Goal: Task Accomplishment & Management: Complete application form

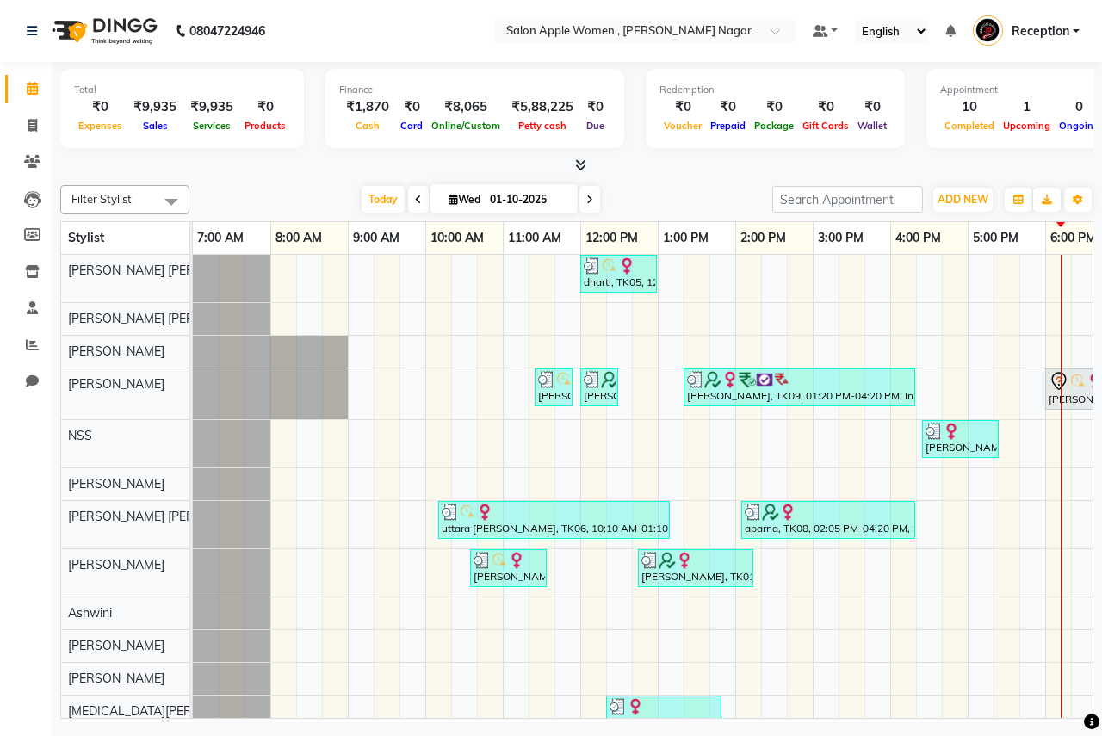
click at [581, 202] on span at bounding box center [590, 199] width 21 height 27
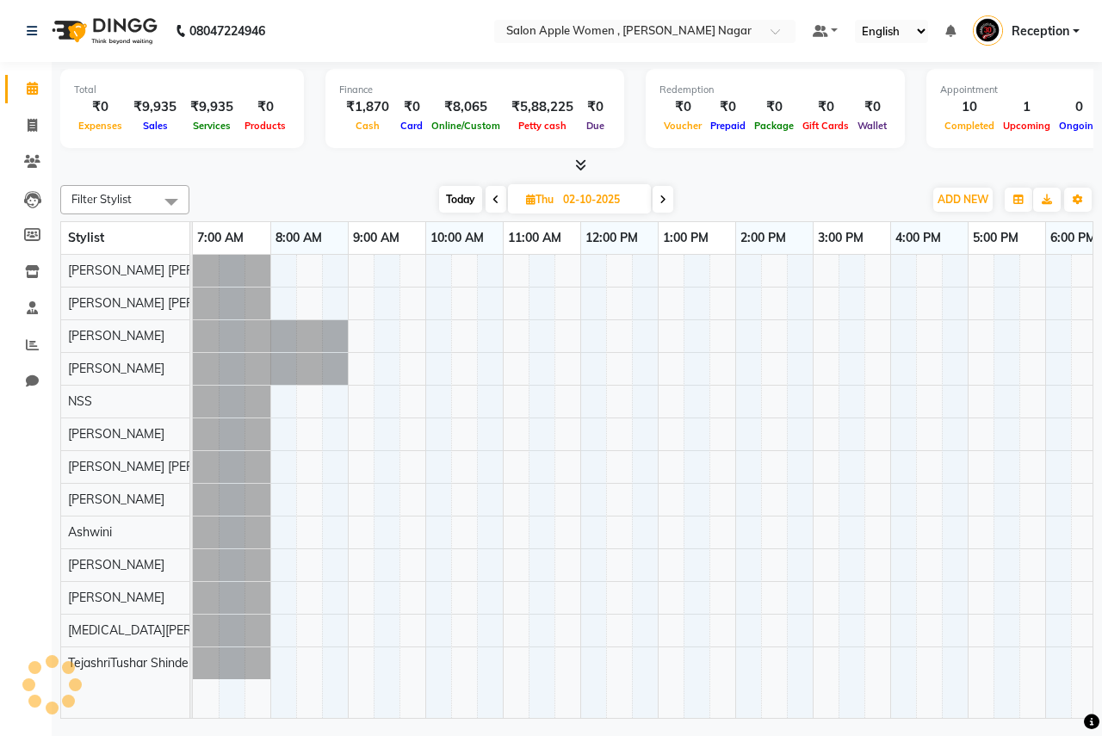
scroll to position [0, 340]
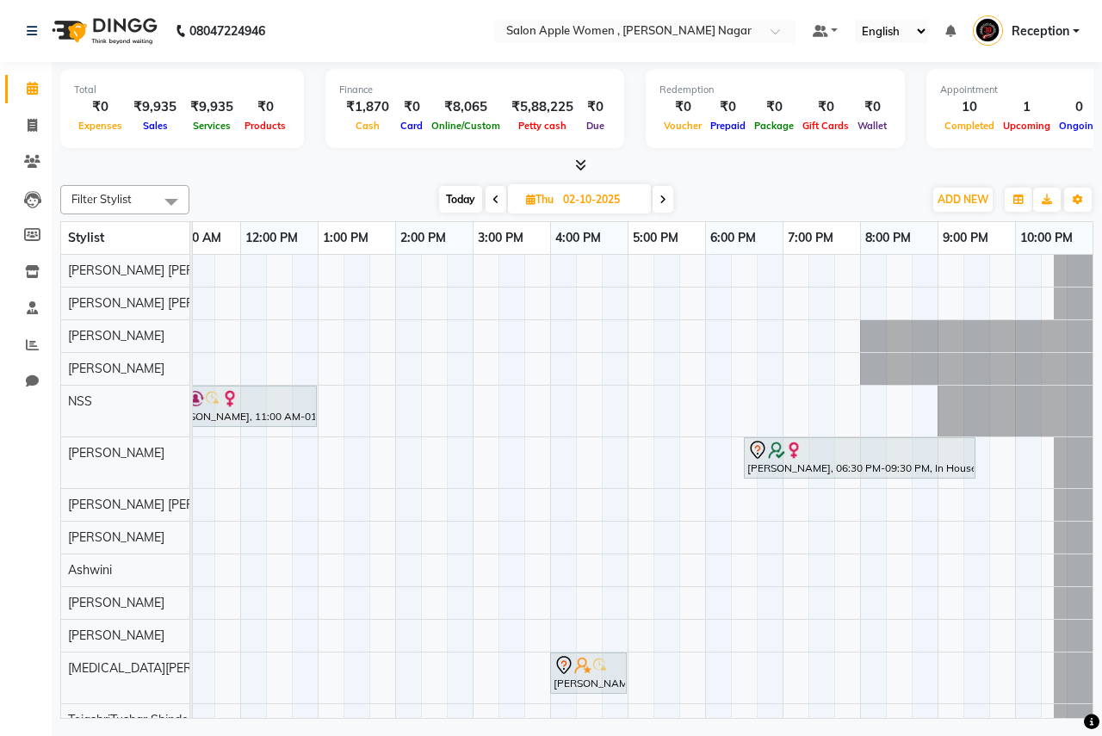
click at [661, 202] on icon at bounding box center [663, 200] width 7 height 10
type input "03-10-2025"
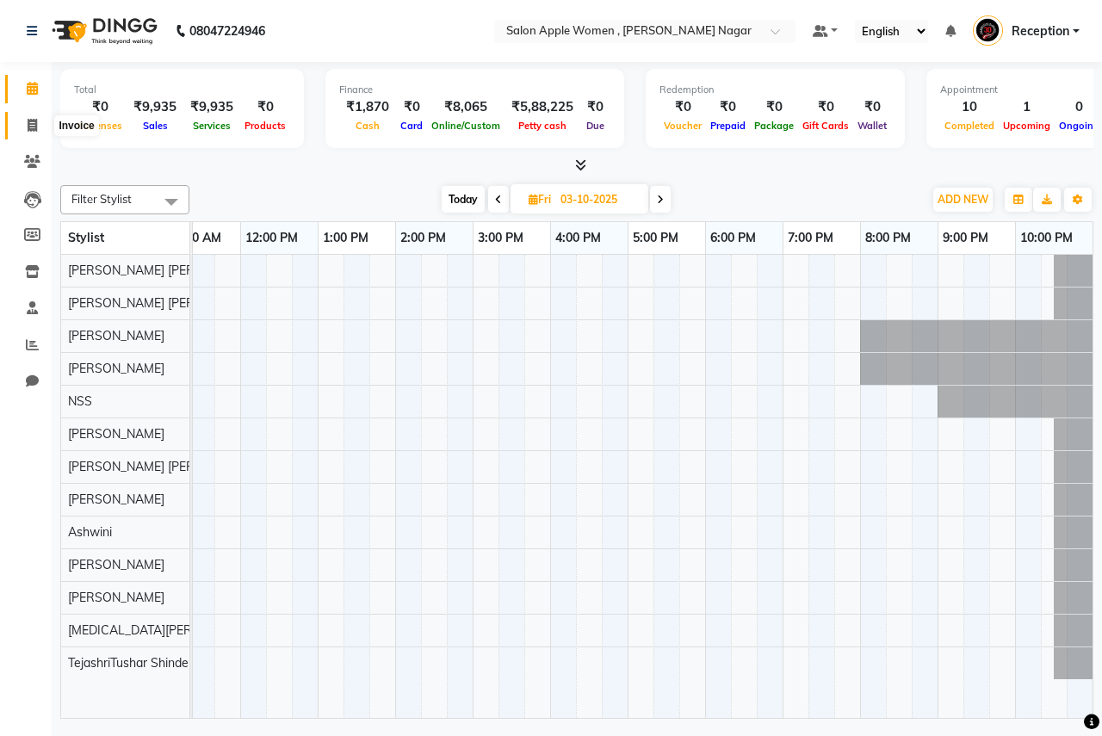
click at [31, 126] on icon at bounding box center [32, 125] width 9 height 13
select select "96"
select select "service"
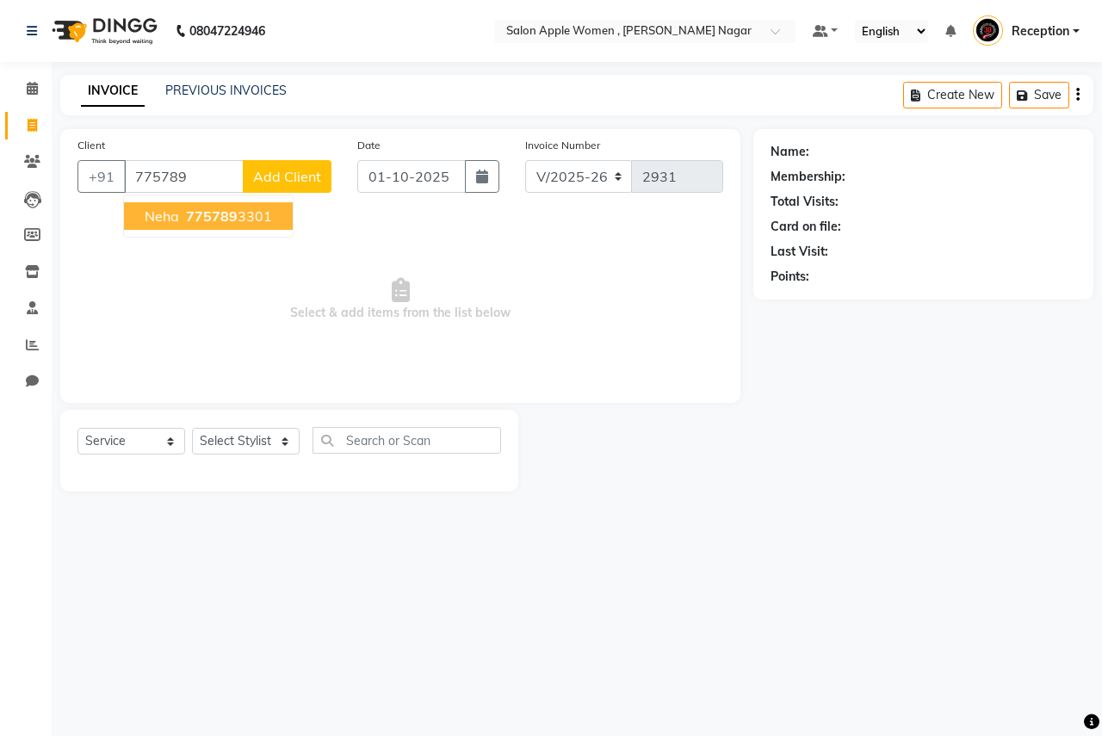
click at [258, 213] on ngb-highlight "775789 3301" at bounding box center [228, 216] width 90 height 17
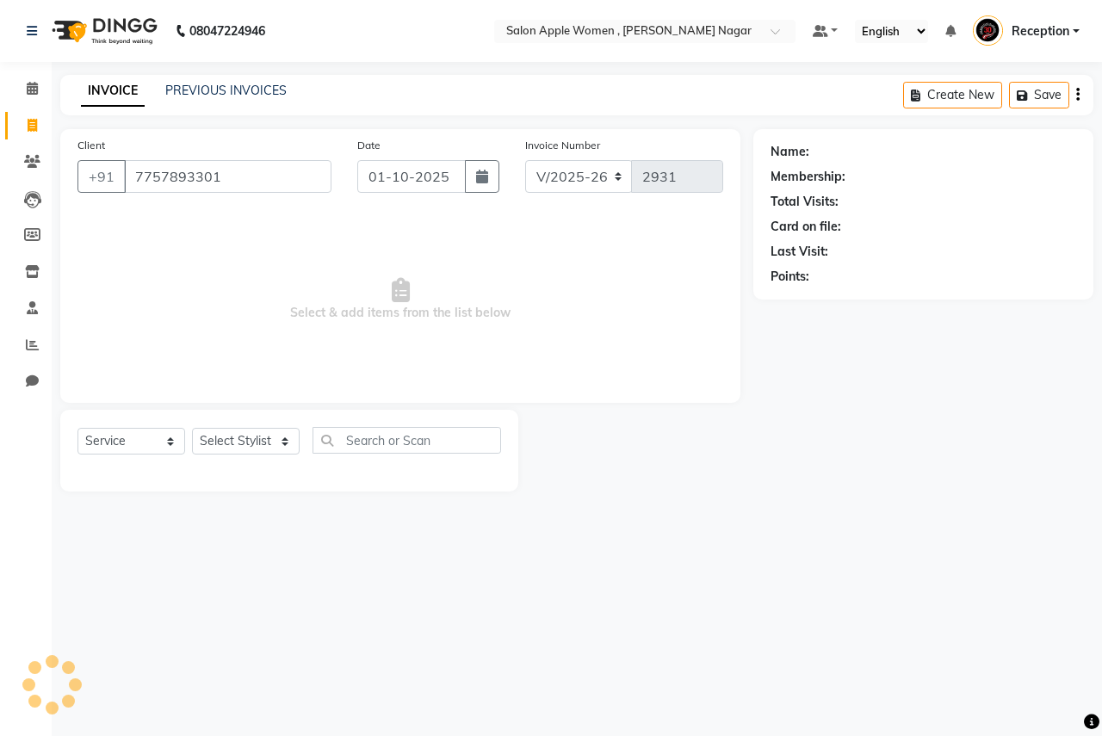
type input "7757893301"
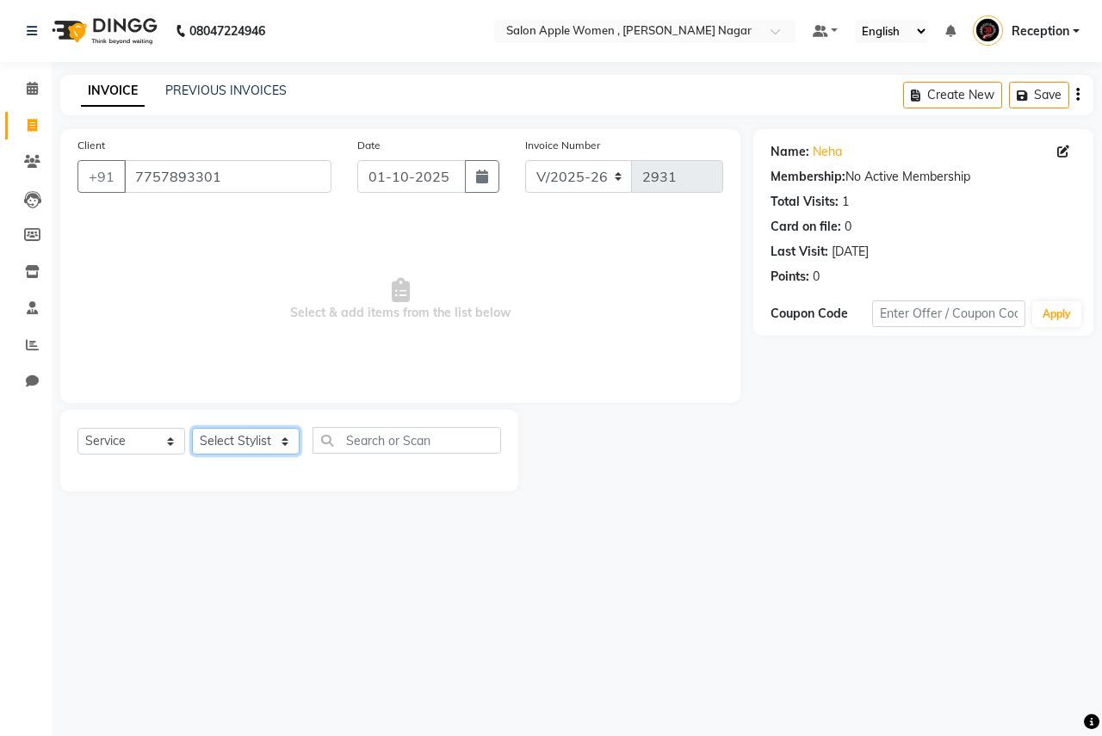
click at [244, 441] on select "Select Stylist [PERSON_NAME] [PERSON_NAME] [PERSON_NAME] [PERSON_NAME] Jyoti Ra…" at bounding box center [246, 441] width 108 height 27
select select "57561"
click at [192, 428] on select "Select Stylist [PERSON_NAME] [PERSON_NAME] [PERSON_NAME] [PERSON_NAME] Jyoti Ra…" at bounding box center [246, 441] width 108 height 27
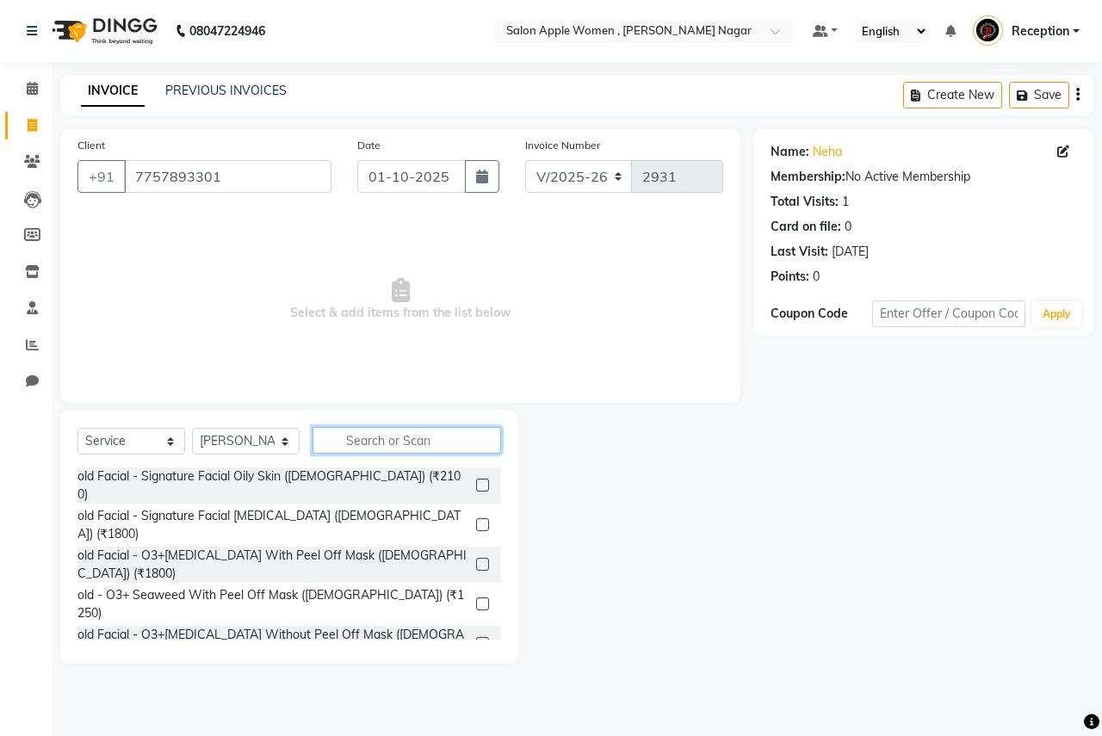
click at [370, 434] on input "text" at bounding box center [407, 440] width 189 height 27
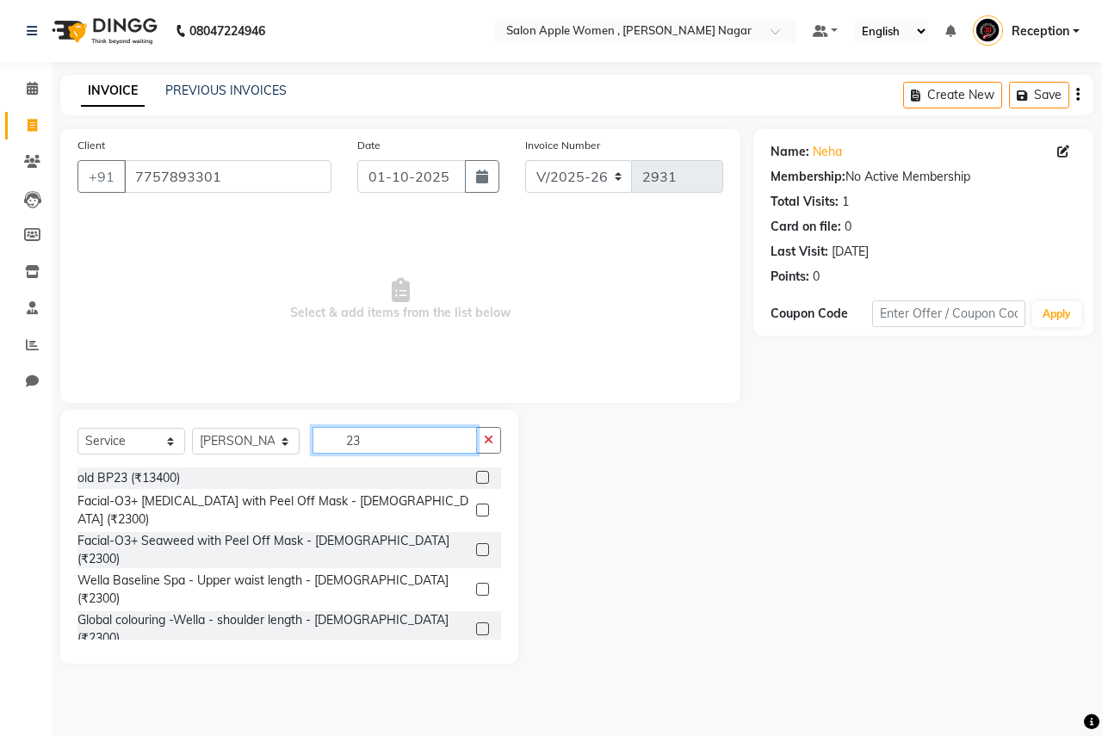
type input "2"
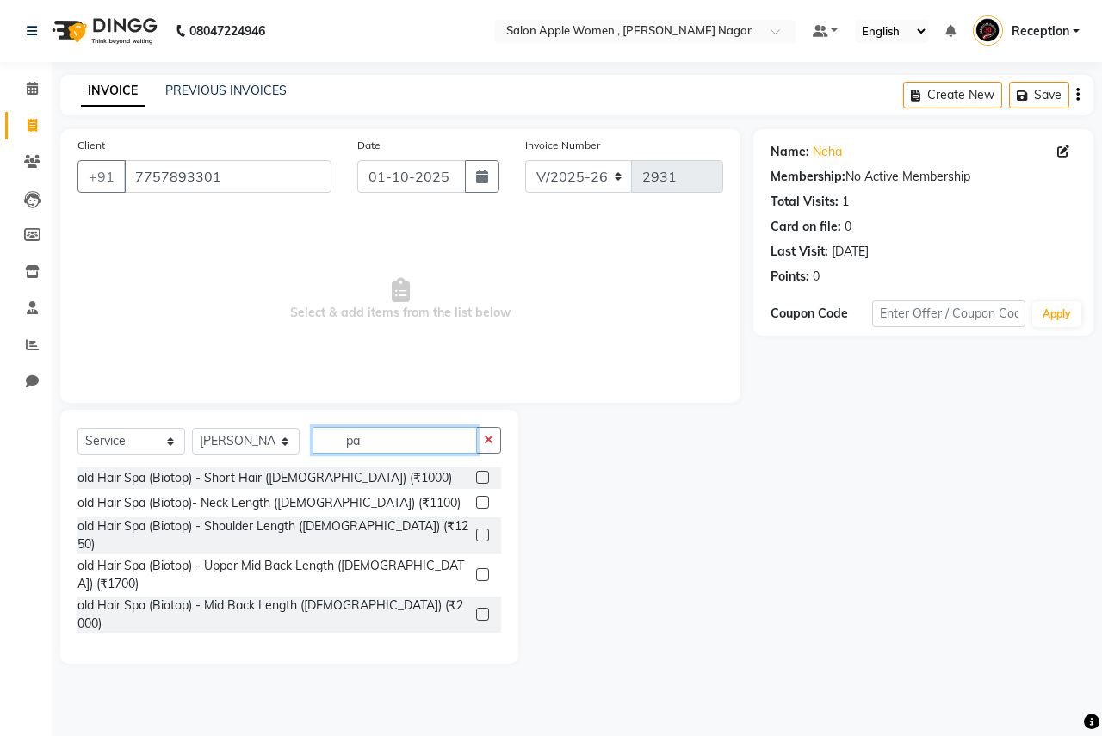
type input "p"
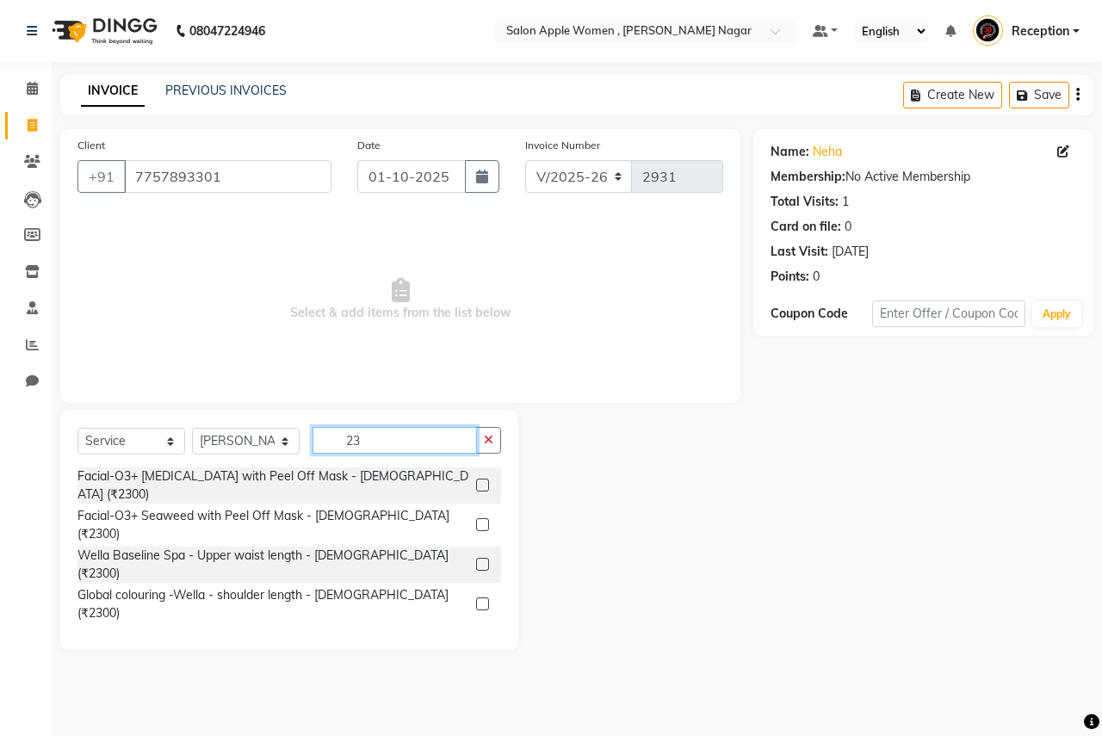
type input "2"
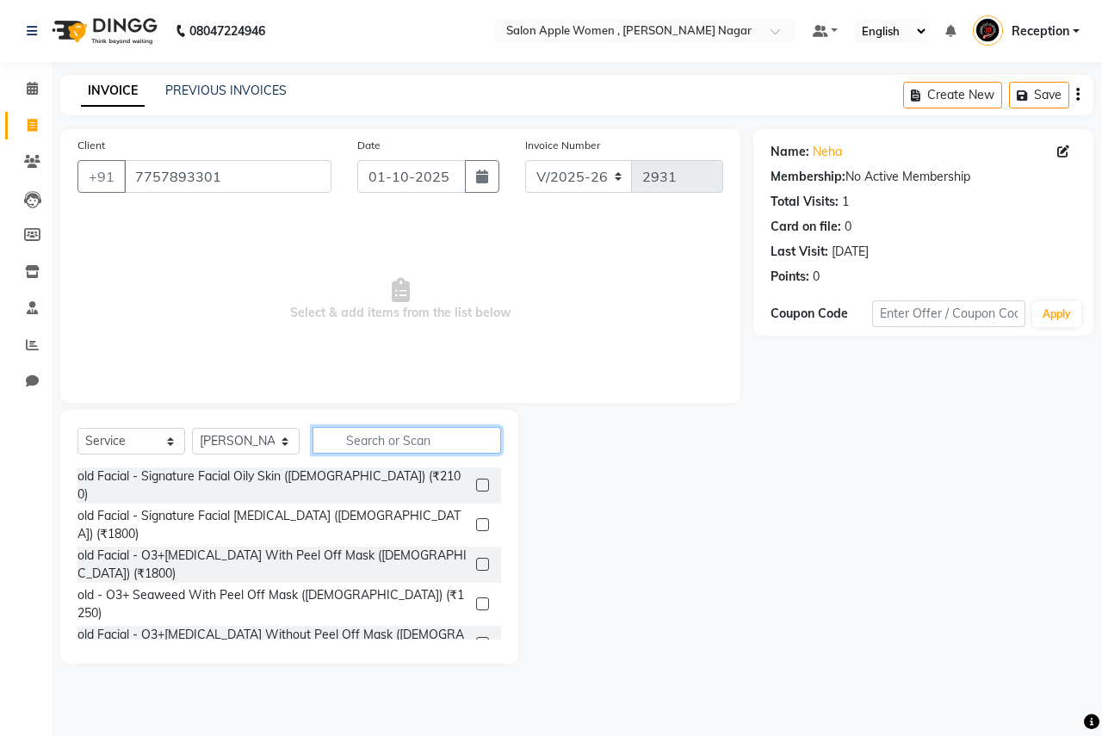
click at [374, 441] on input "text" at bounding box center [407, 440] width 189 height 27
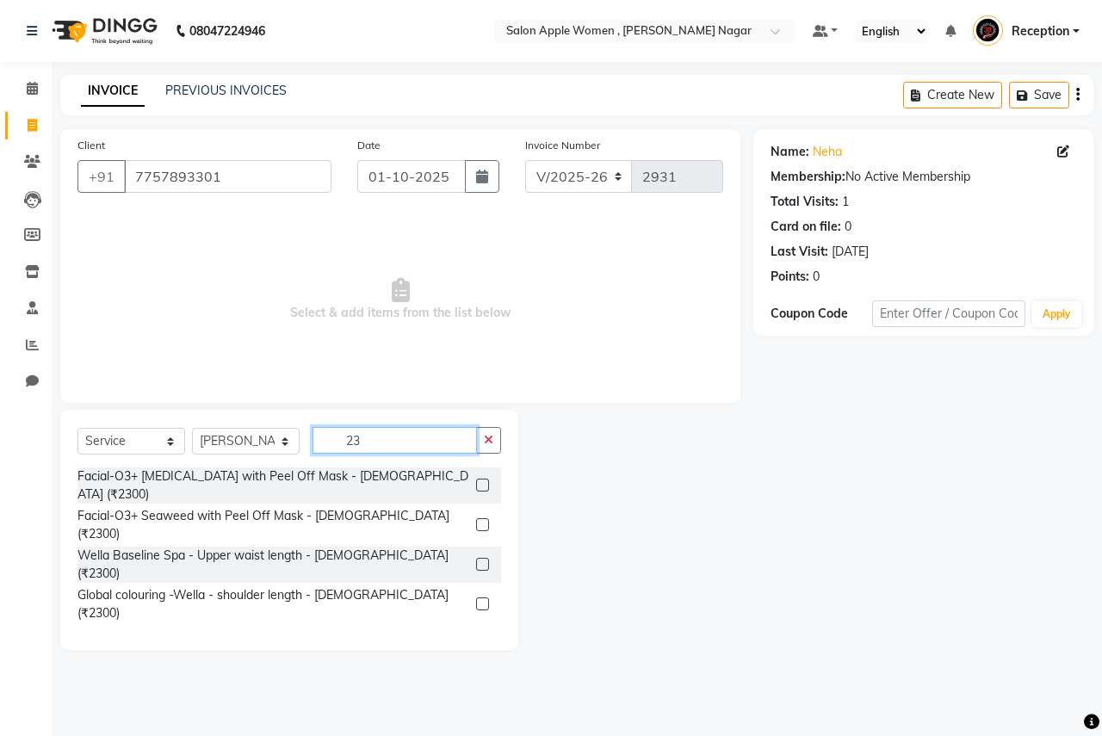
type input "2"
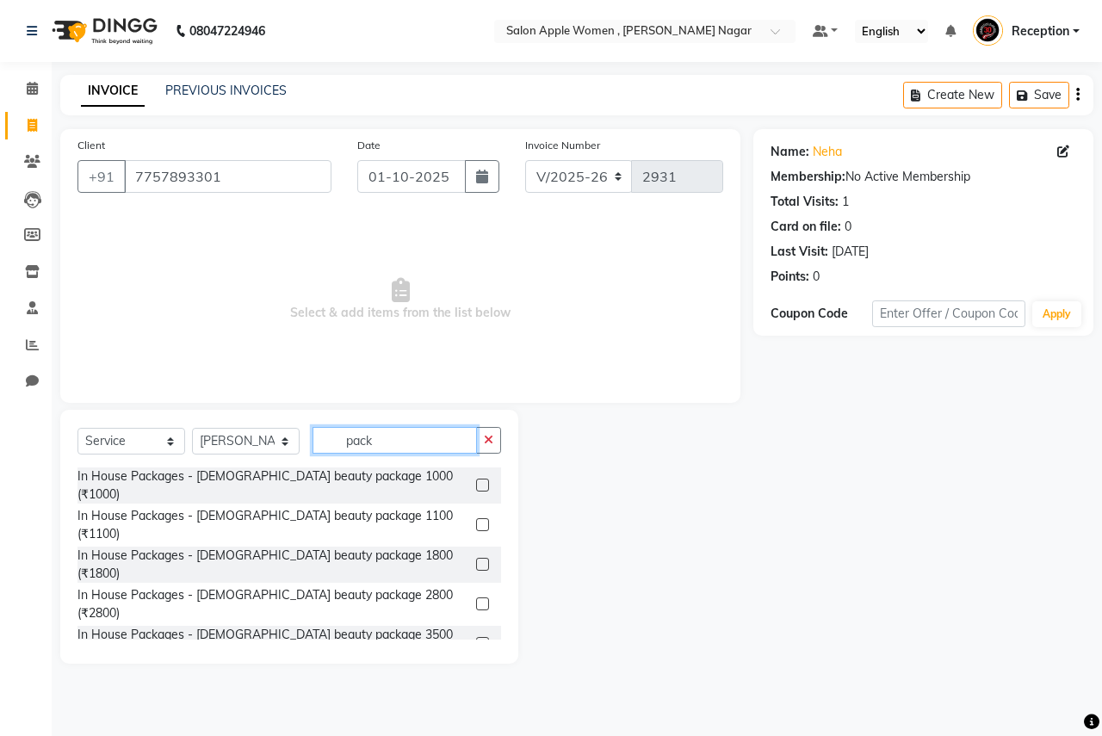
type input "pack"
click at [476, 558] on label at bounding box center [482, 564] width 13 height 13
click at [476, 560] on input "checkbox" at bounding box center [481, 565] width 11 height 11
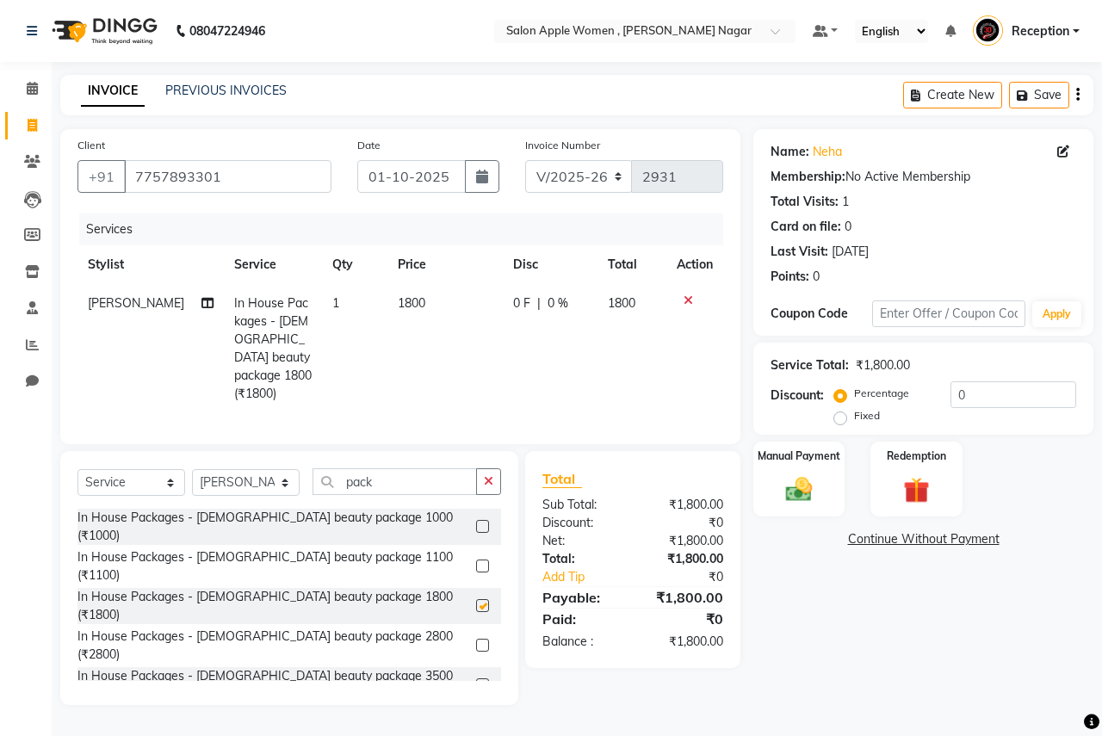
checkbox input "false"
click at [445, 486] on input "pack" at bounding box center [395, 481] width 164 height 27
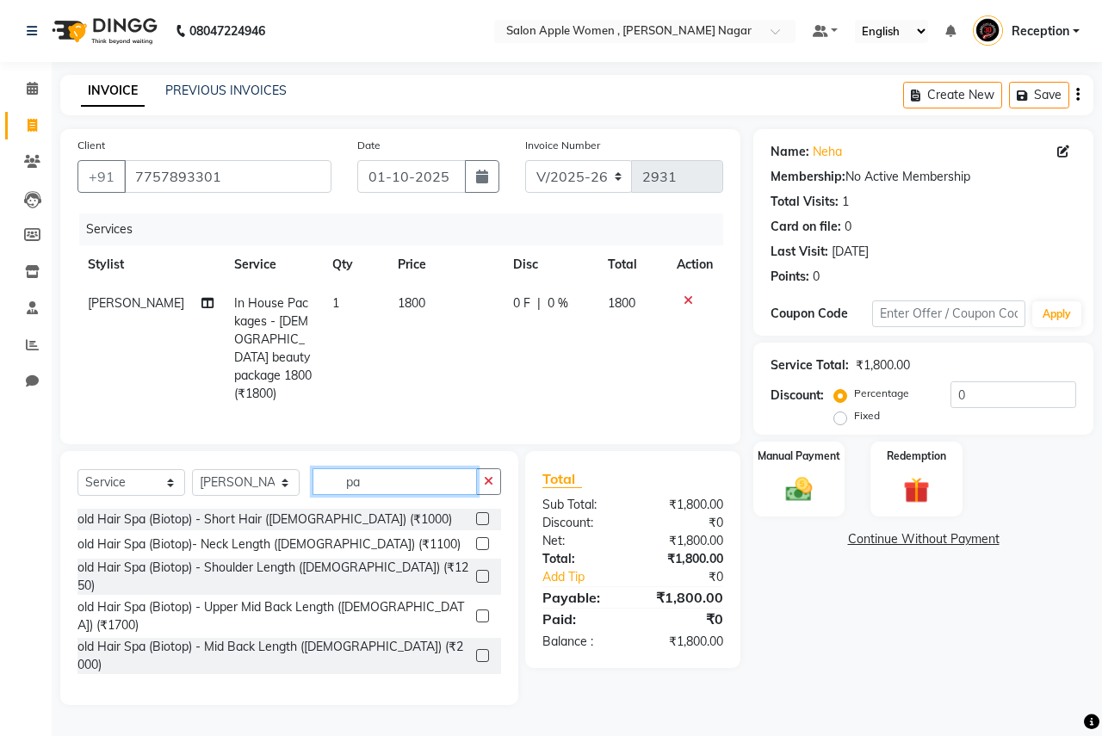
type input "p"
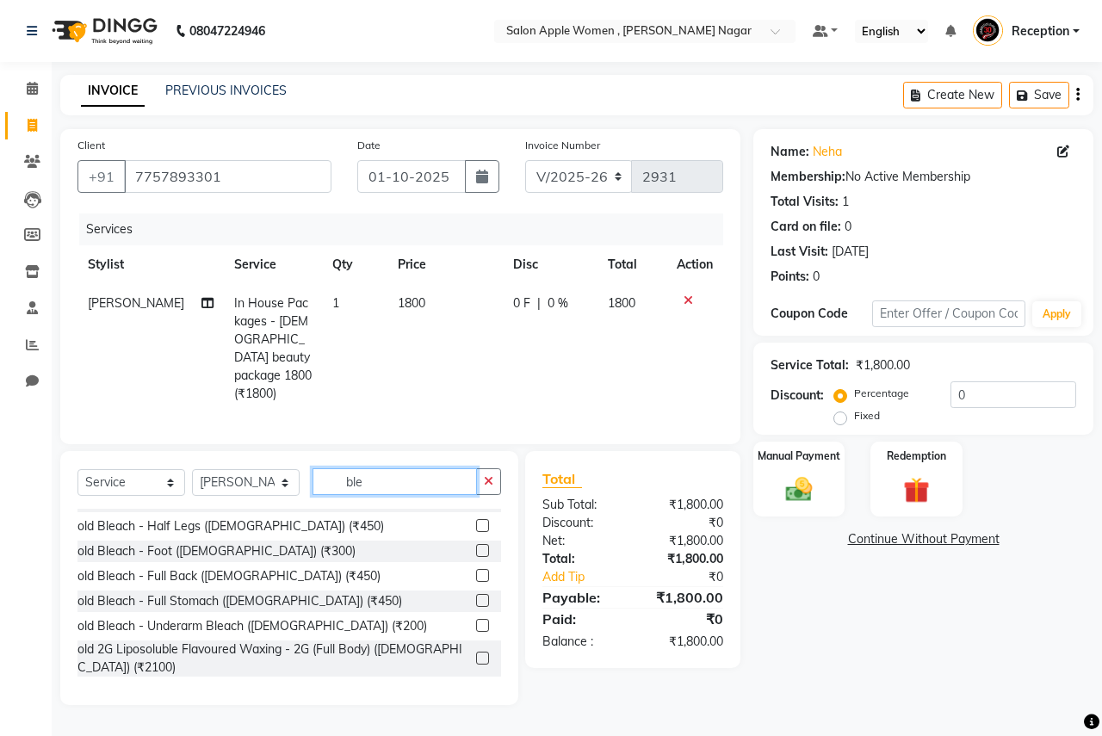
scroll to position [172, 0]
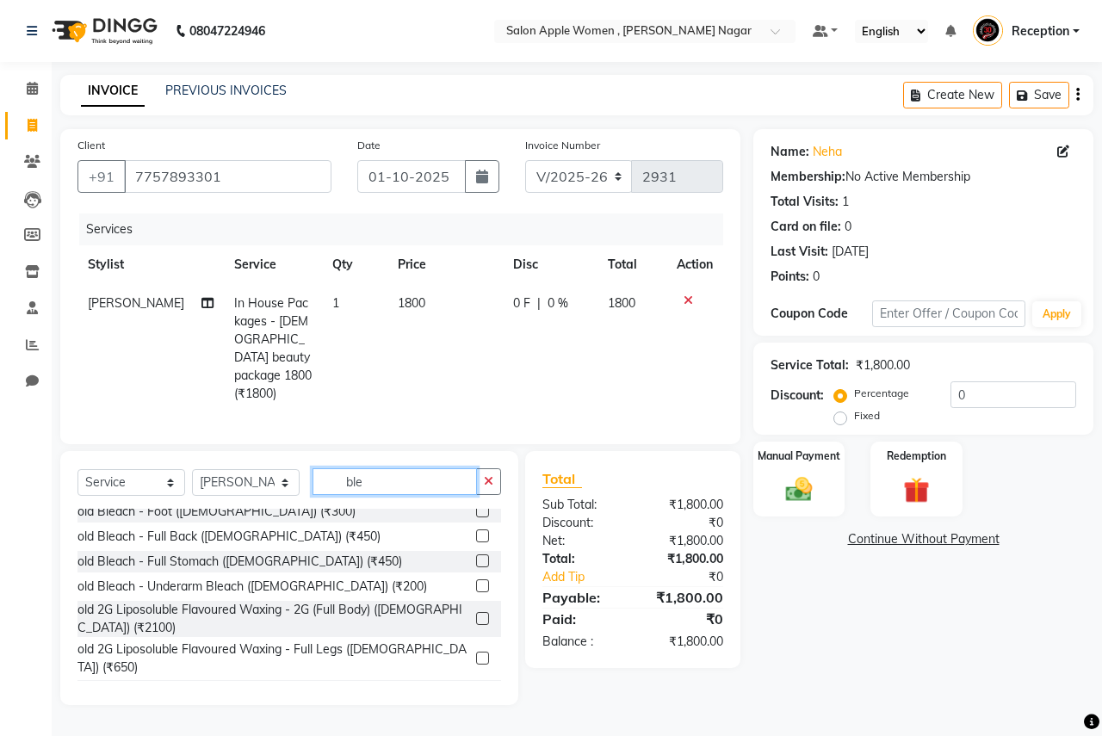
click at [443, 472] on input "ble" at bounding box center [395, 481] width 164 height 27
type input "b"
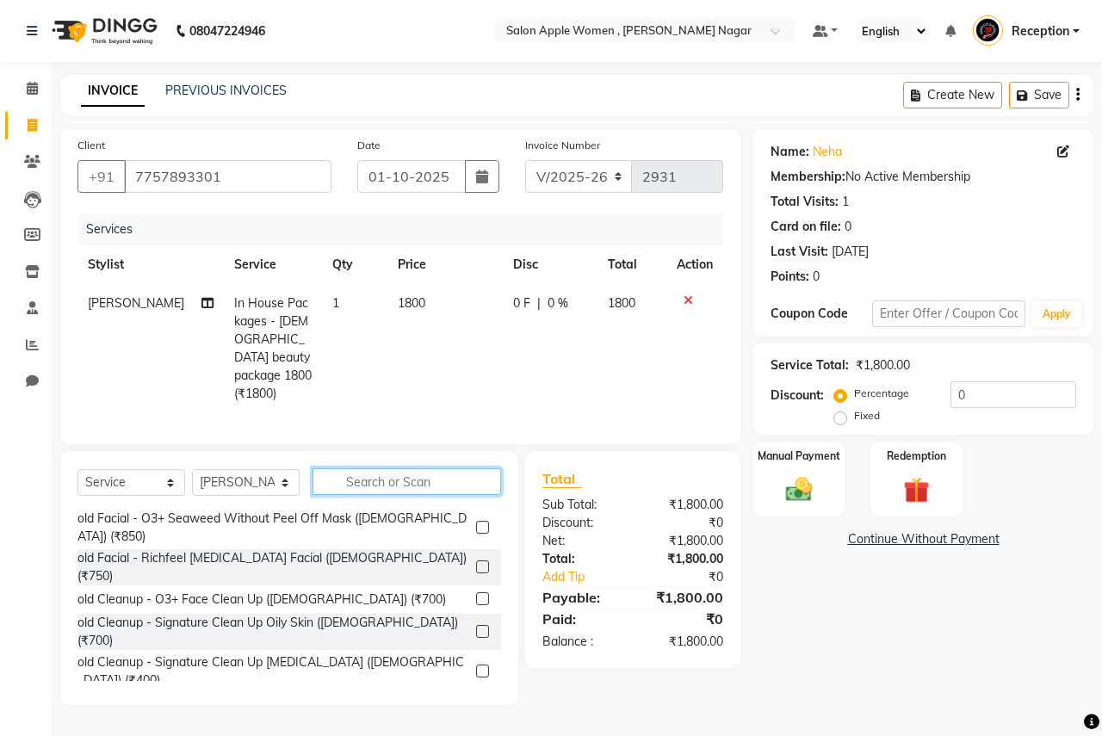
scroll to position [497, 0]
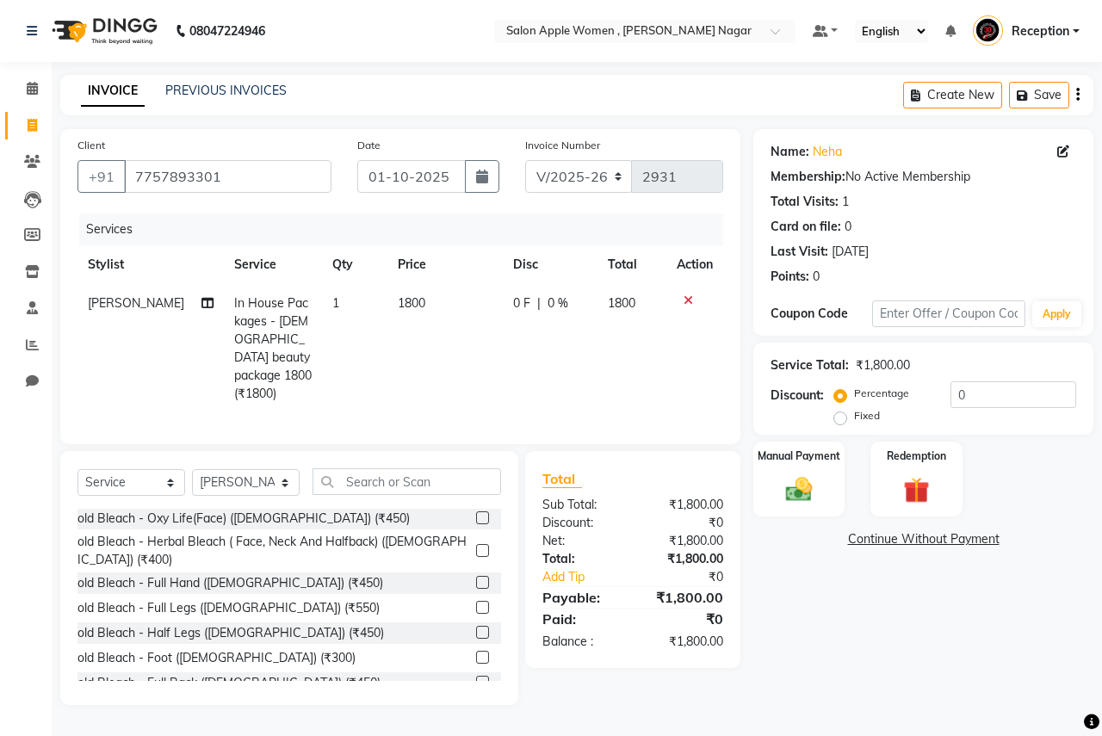
click at [692, 295] on div at bounding box center [695, 301] width 36 height 12
click at [690, 288] on td at bounding box center [695, 348] width 57 height 129
click at [689, 297] on icon at bounding box center [688, 301] width 9 height 12
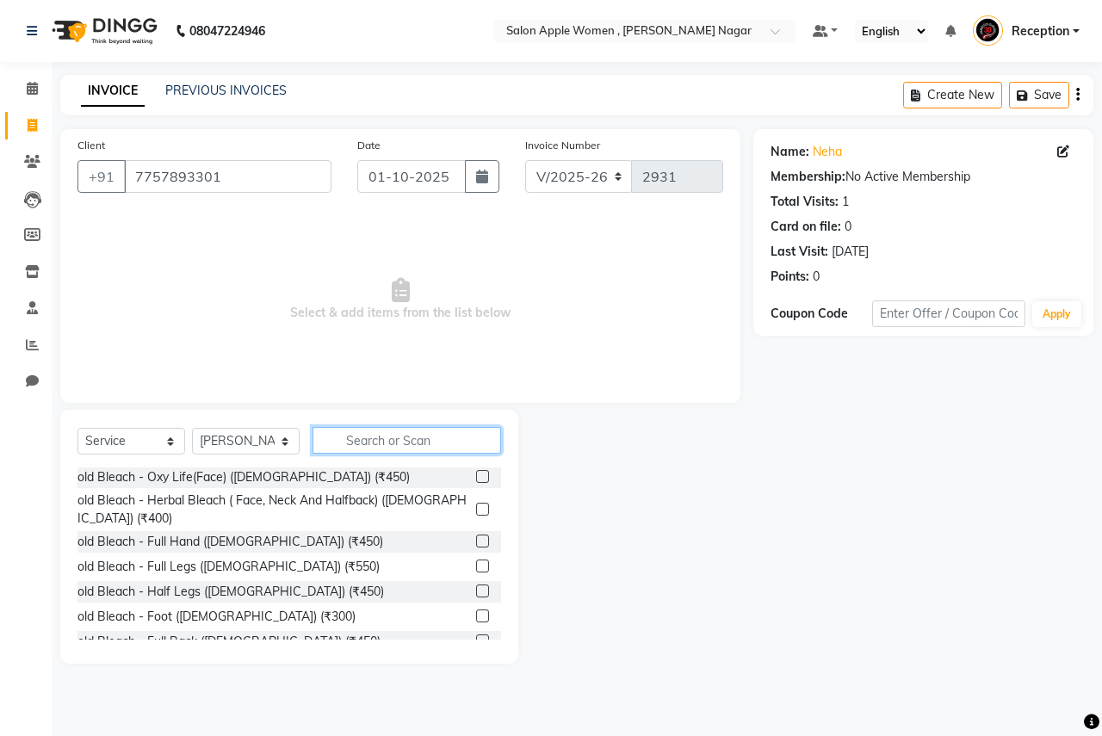
click at [474, 433] on input "text" at bounding box center [407, 440] width 189 height 27
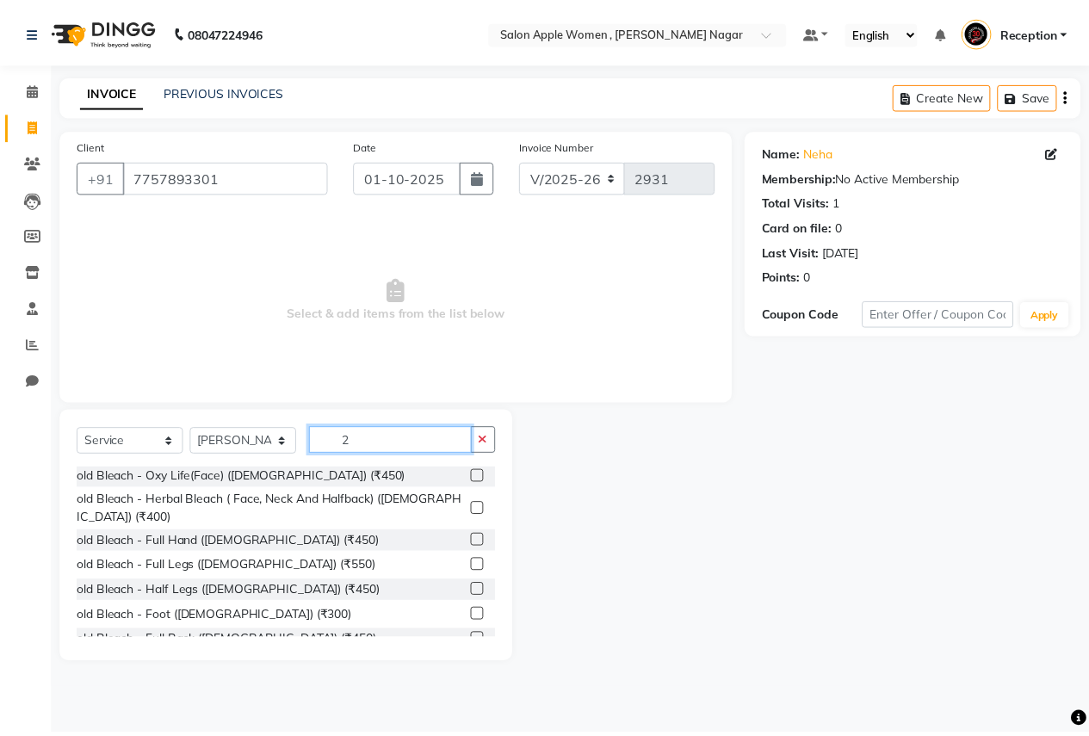
scroll to position [0, 0]
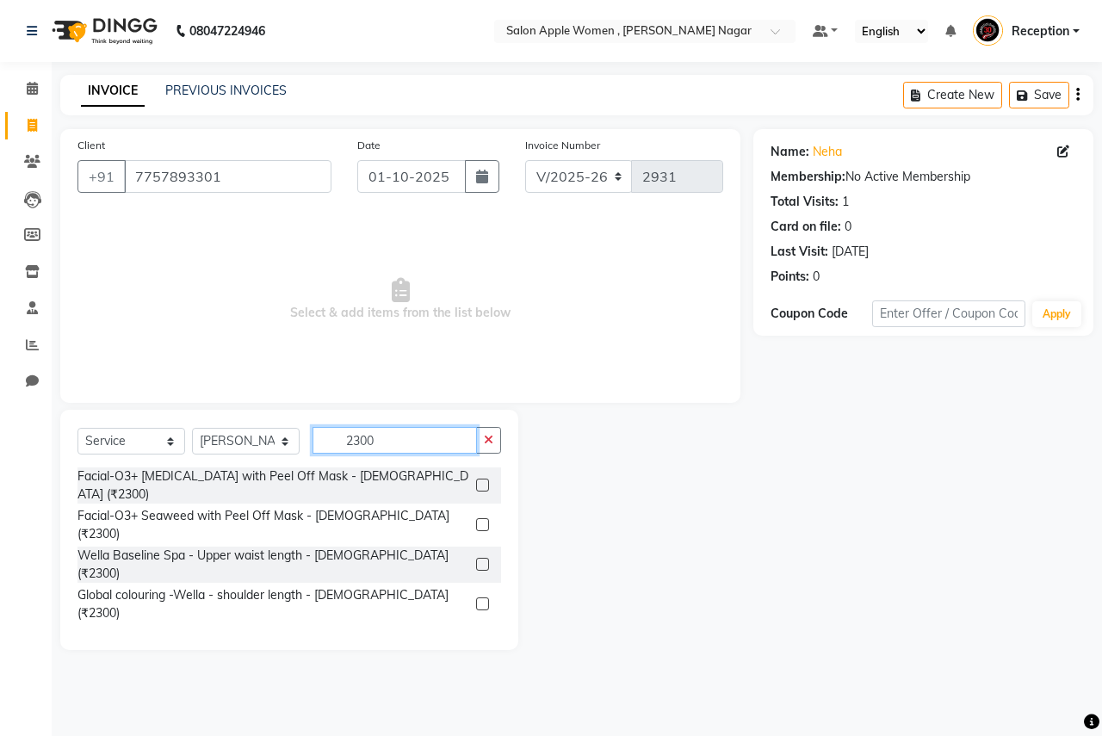
type input "2300"
click at [476, 479] on label at bounding box center [482, 485] width 13 height 13
click at [476, 481] on input "checkbox" at bounding box center [481, 486] width 11 height 11
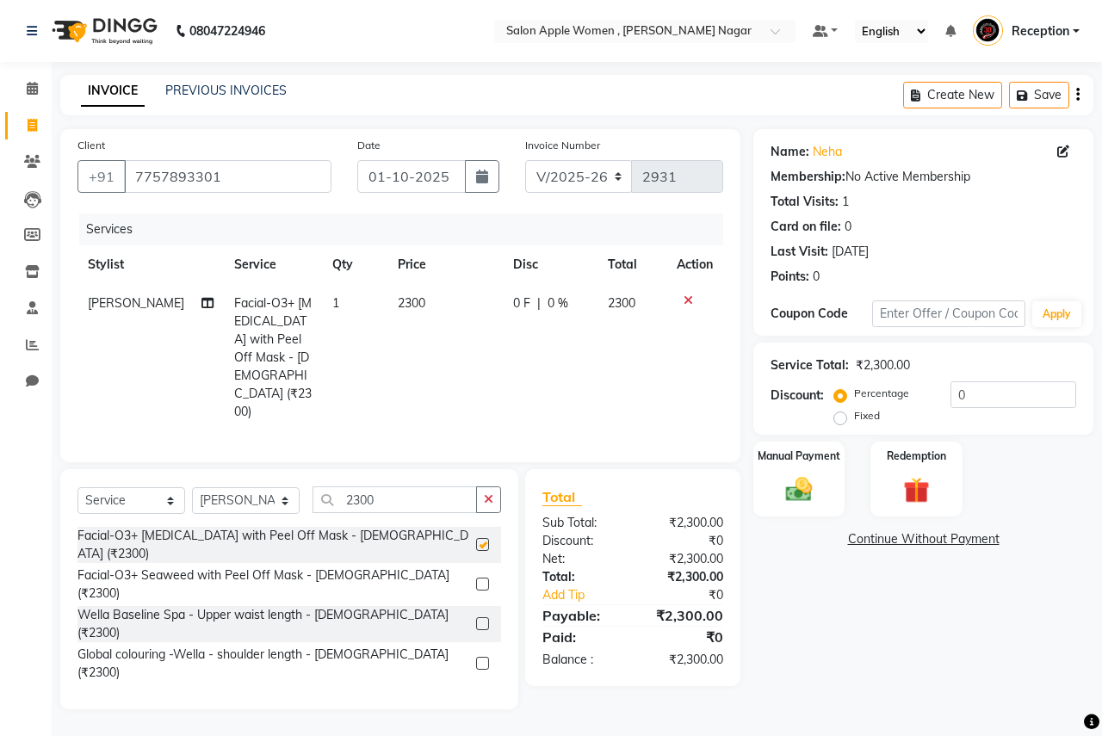
checkbox input "false"
click at [809, 492] on img at bounding box center [799, 490] width 45 height 32
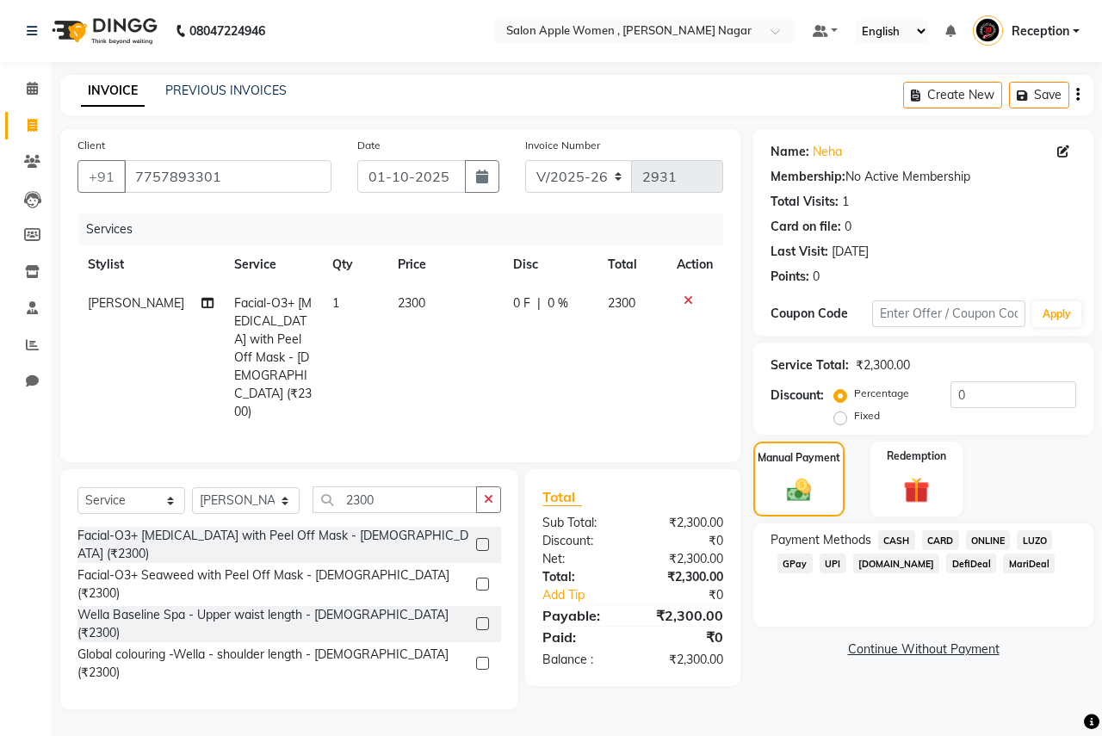
click at [983, 542] on span "ONLINE" at bounding box center [988, 540] width 45 height 20
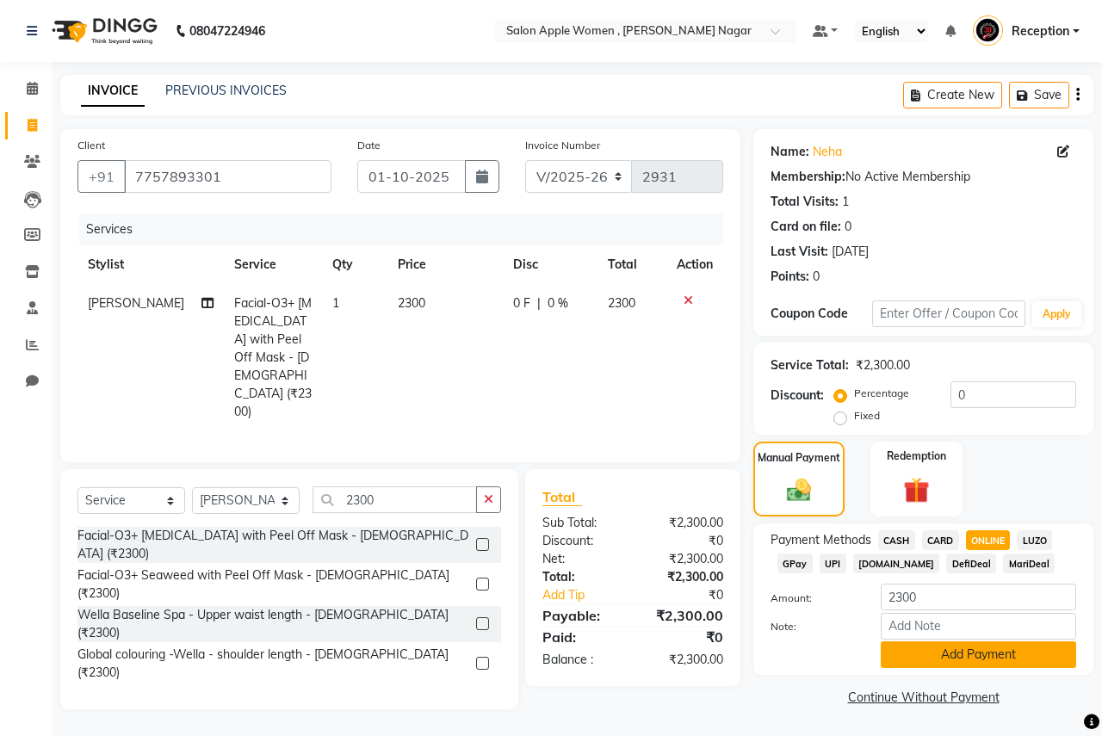
click at [994, 660] on button "Add Payment" at bounding box center [978, 655] width 195 height 27
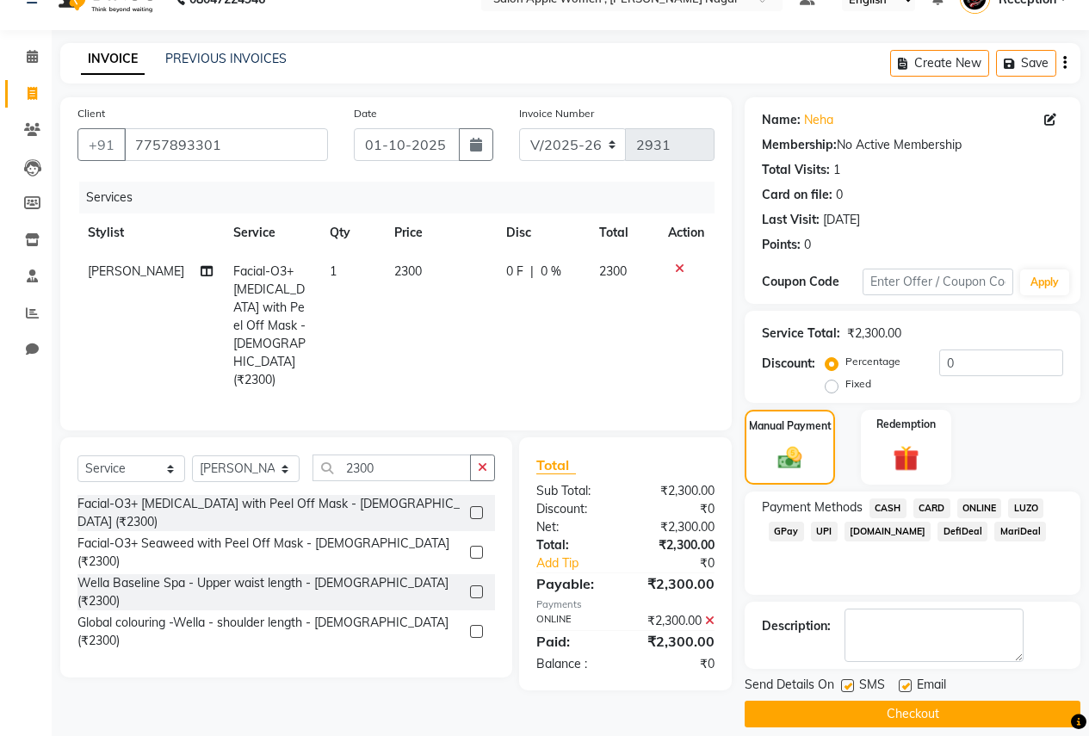
scroll to position [49, 0]
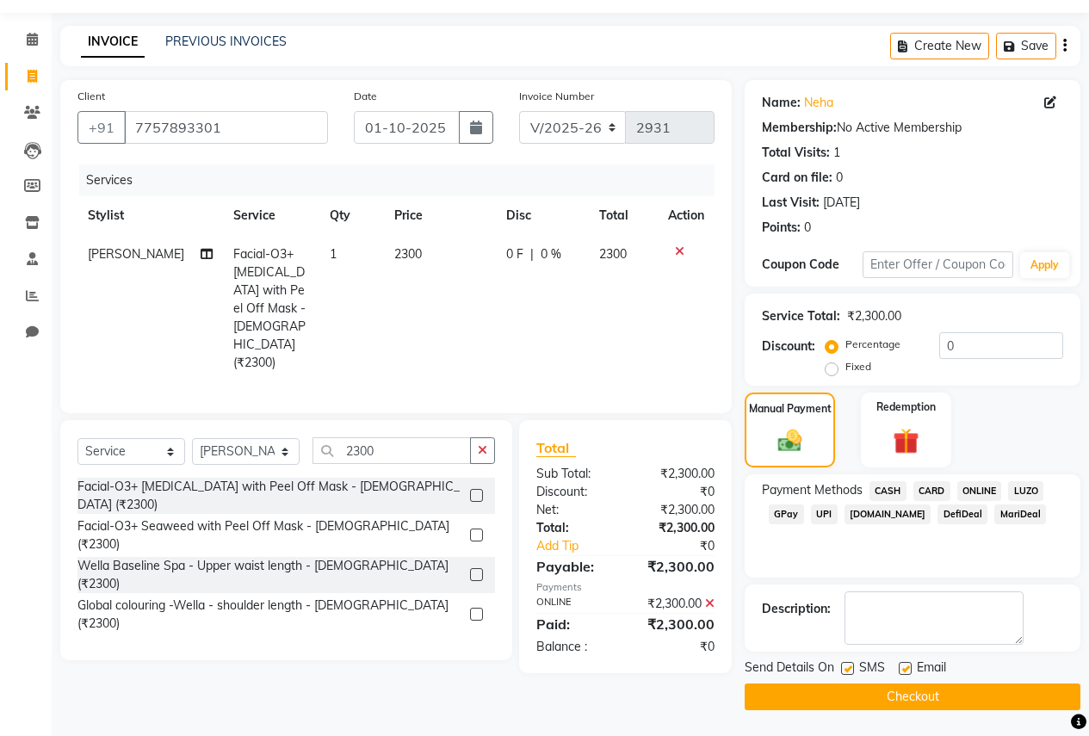
click at [961, 696] on button "Checkout" at bounding box center [913, 697] width 336 height 27
